Goal: Subscribe to service/newsletter

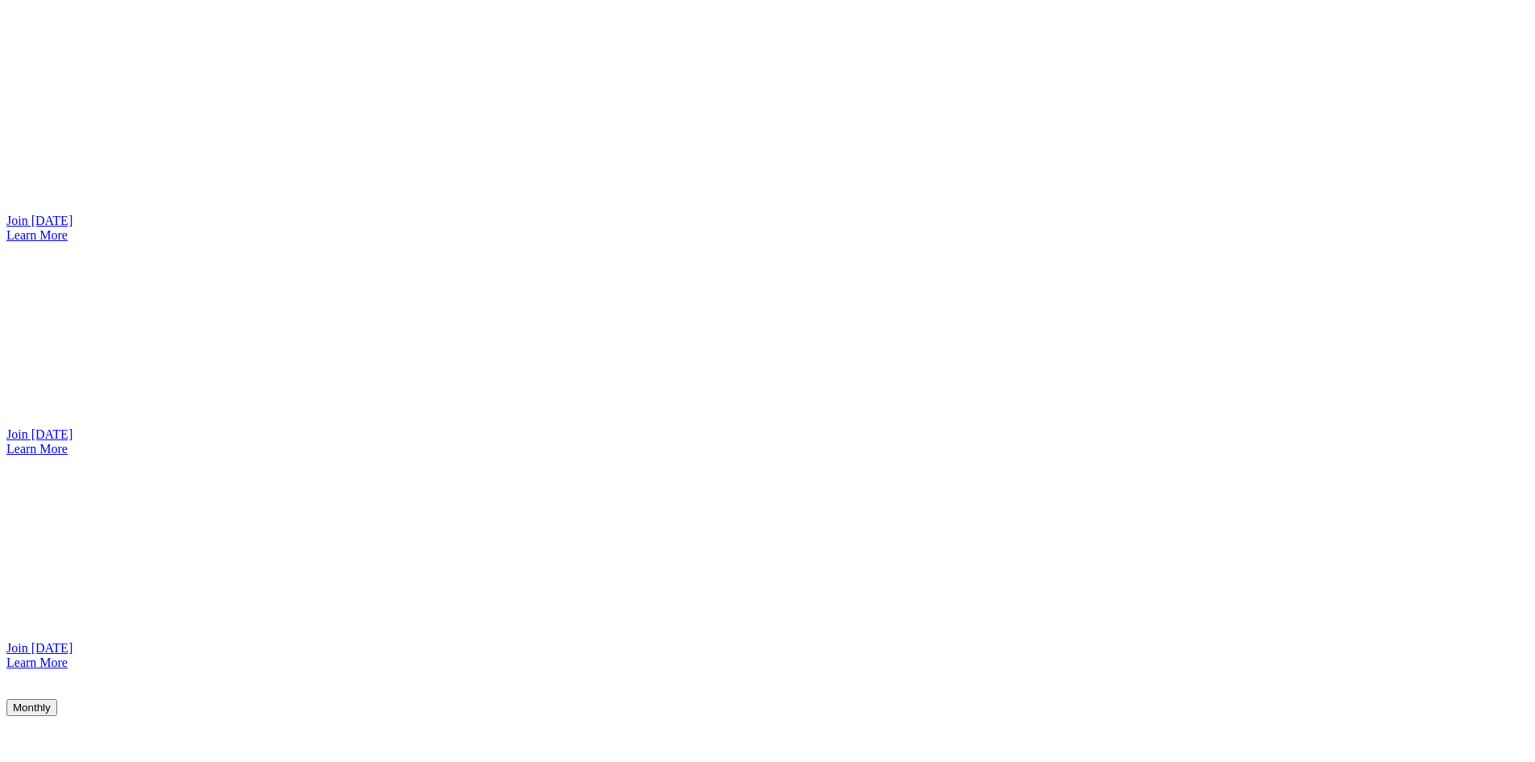
scroll to position [1507, 0]
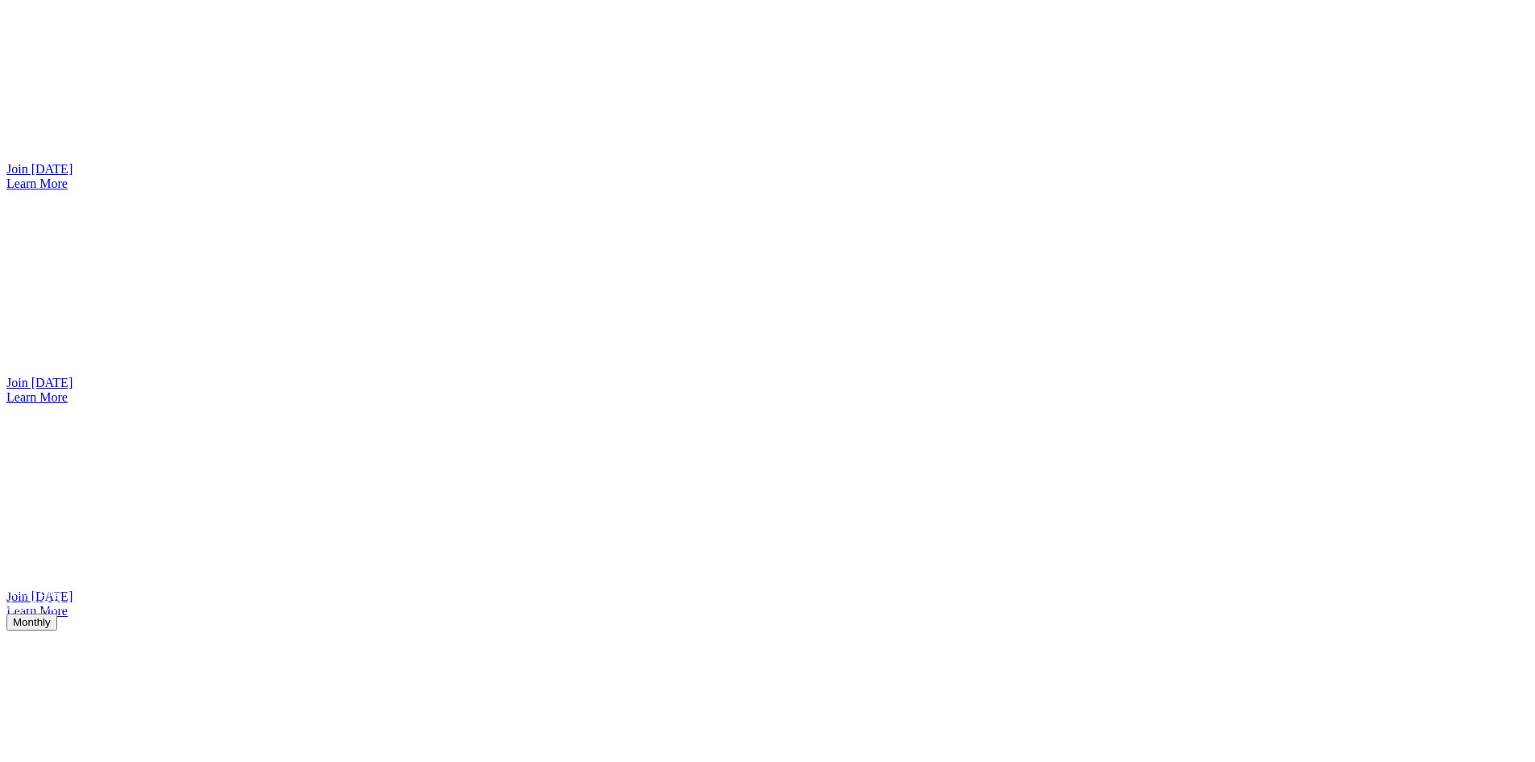
scroll to position [1480, 0]
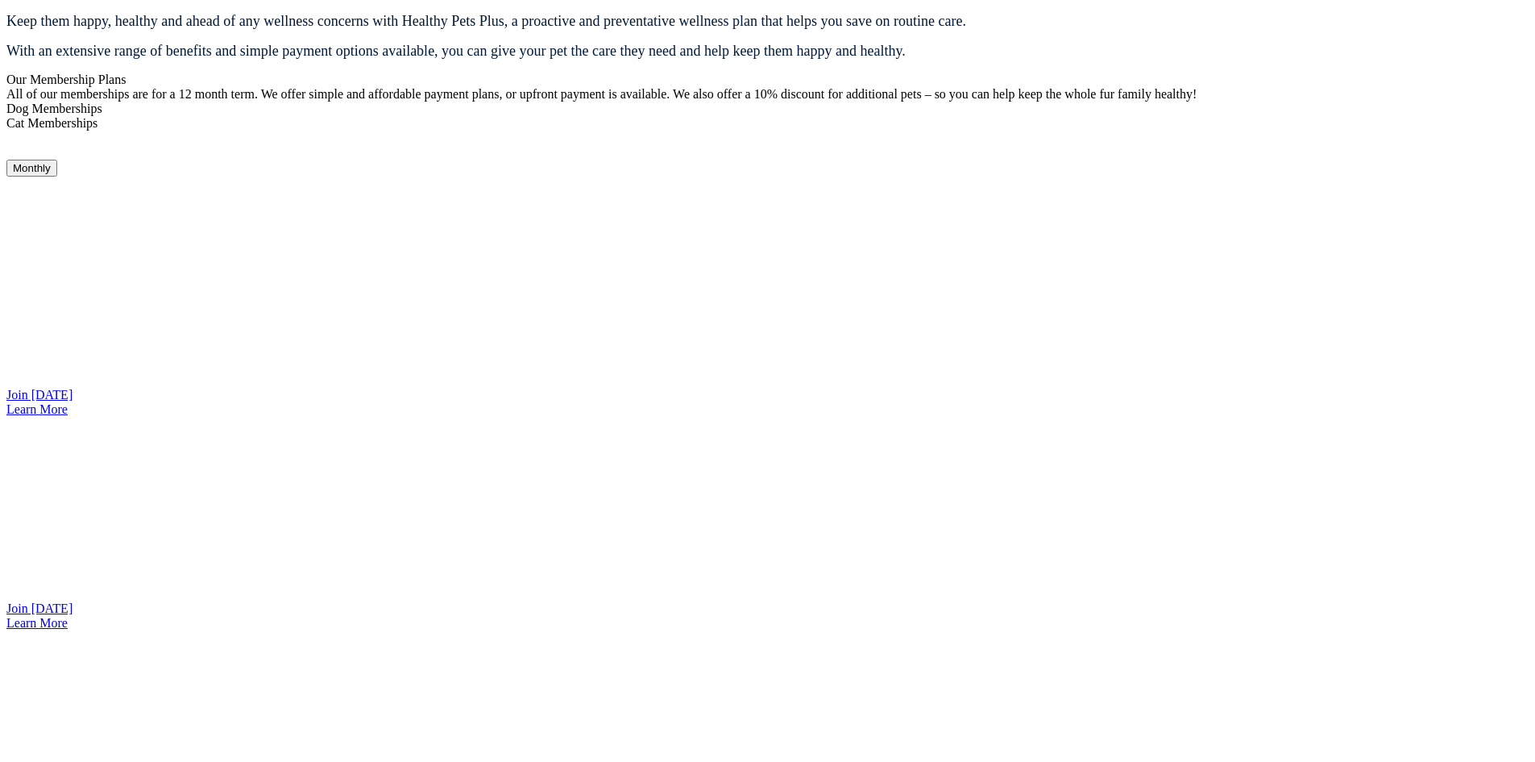
scroll to position [1319, 0]
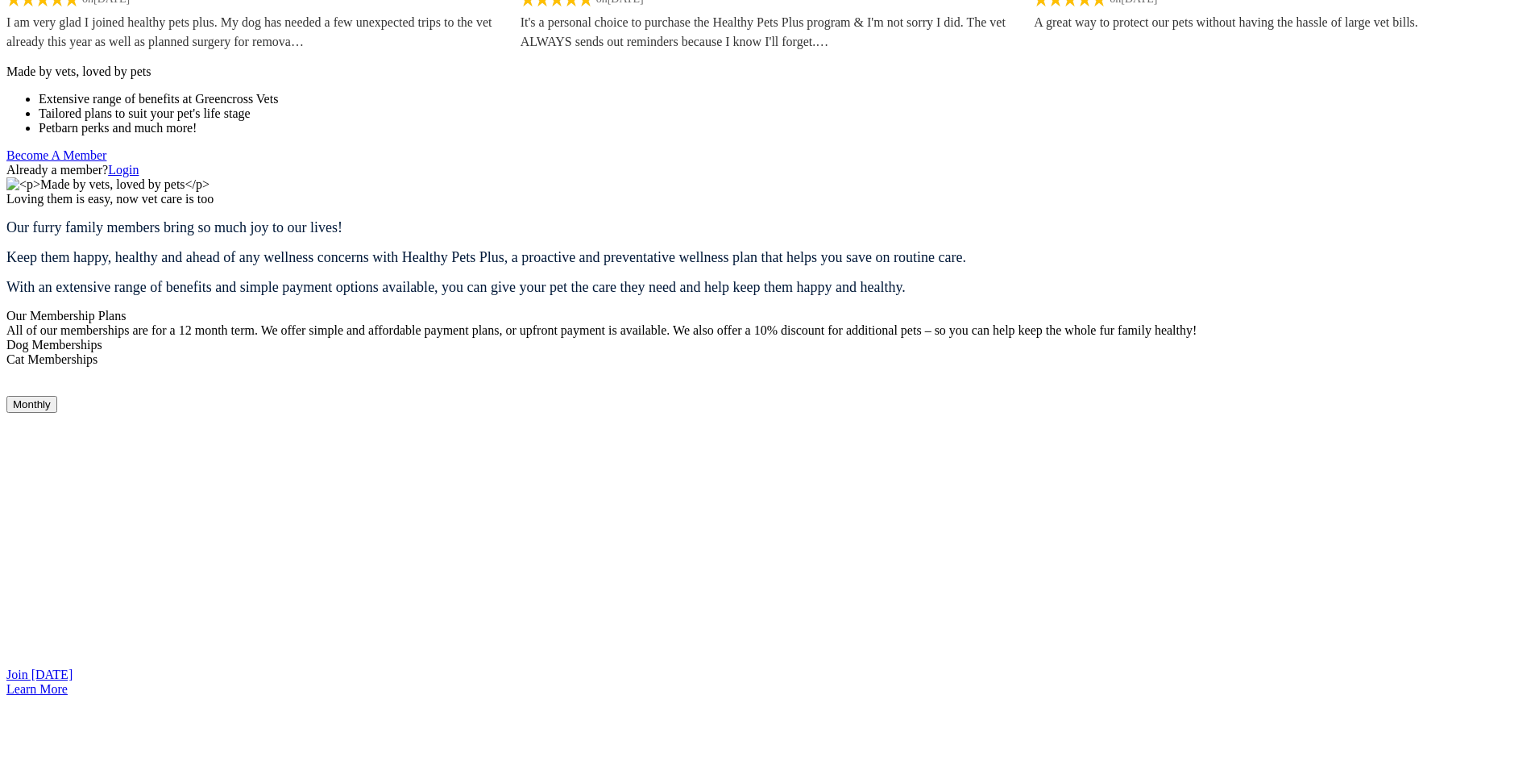
scroll to position [1239, 0]
